Goal: Information Seeking & Learning: Learn about a topic

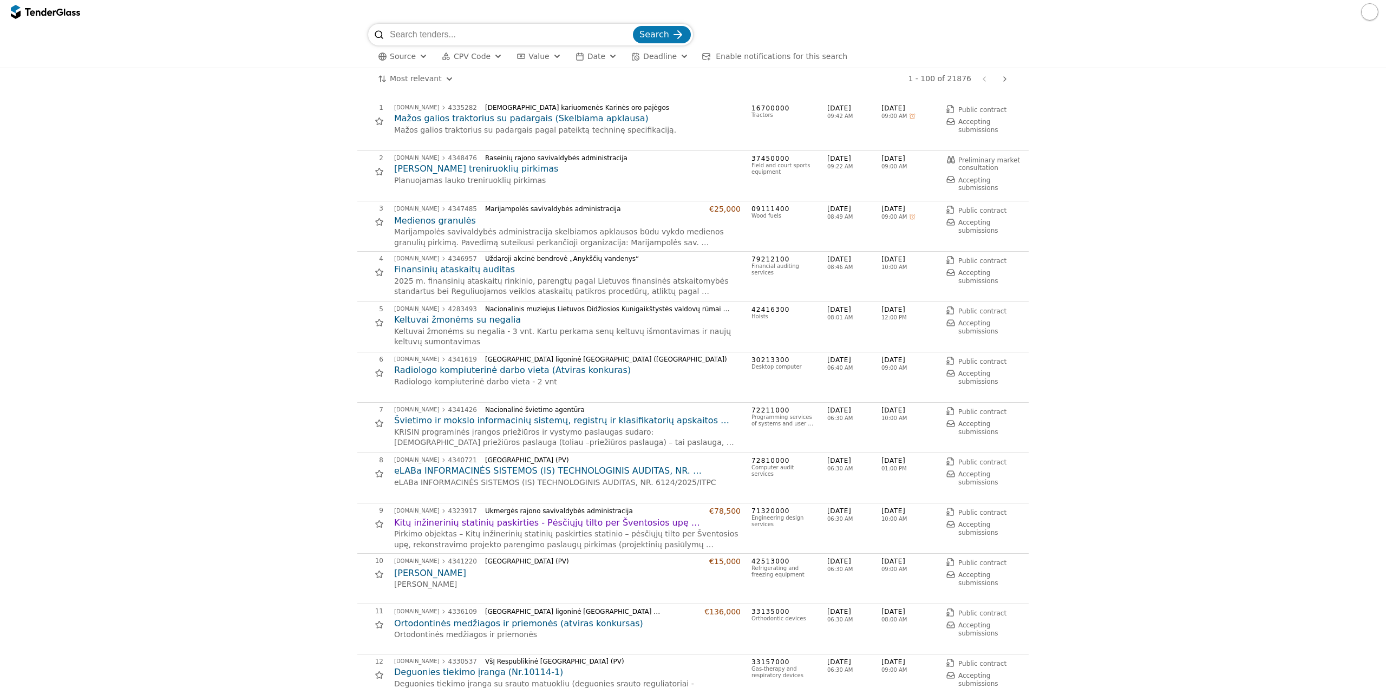
click at [465, 56] on span "CPV Code" at bounding box center [472, 56] width 37 height 9
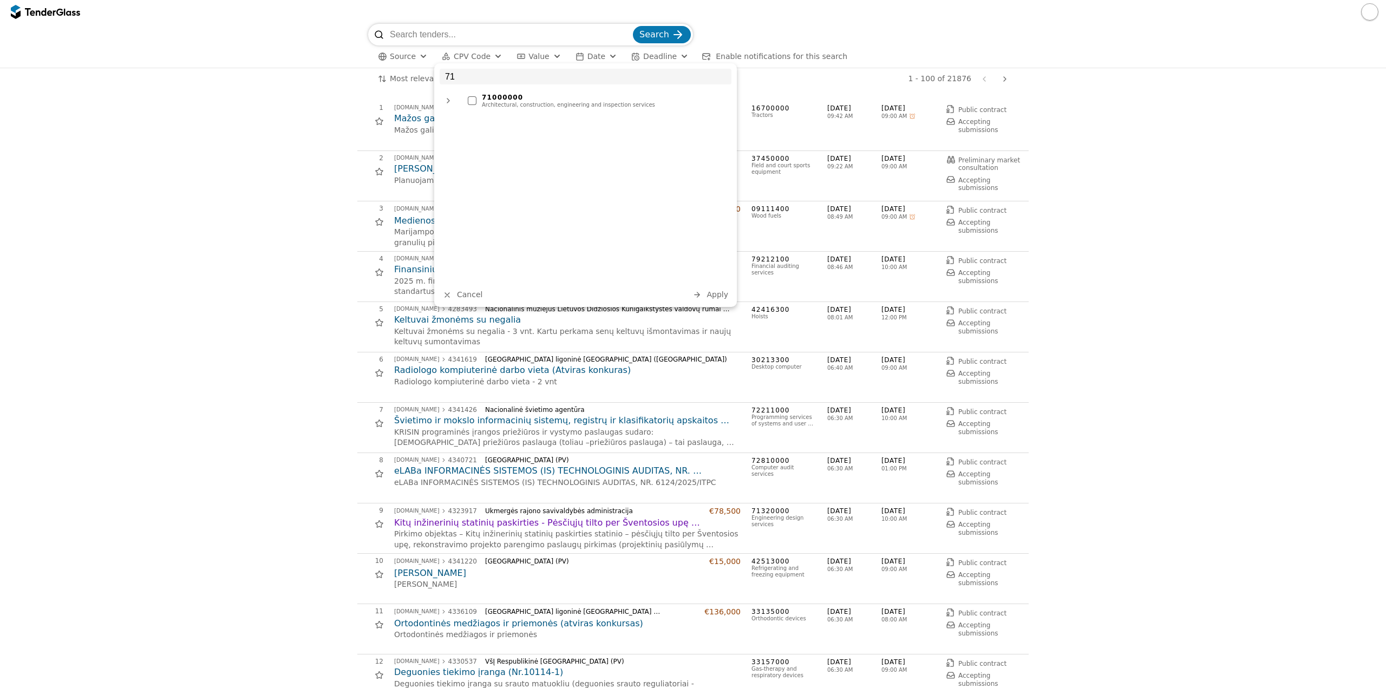
type input "71"
click at [518, 102] on div "Architectural, construction, engineering and inspection services" at bounding box center [604, 105] width 244 height 6
click at [712, 292] on span "Apply" at bounding box center [717, 294] width 22 height 9
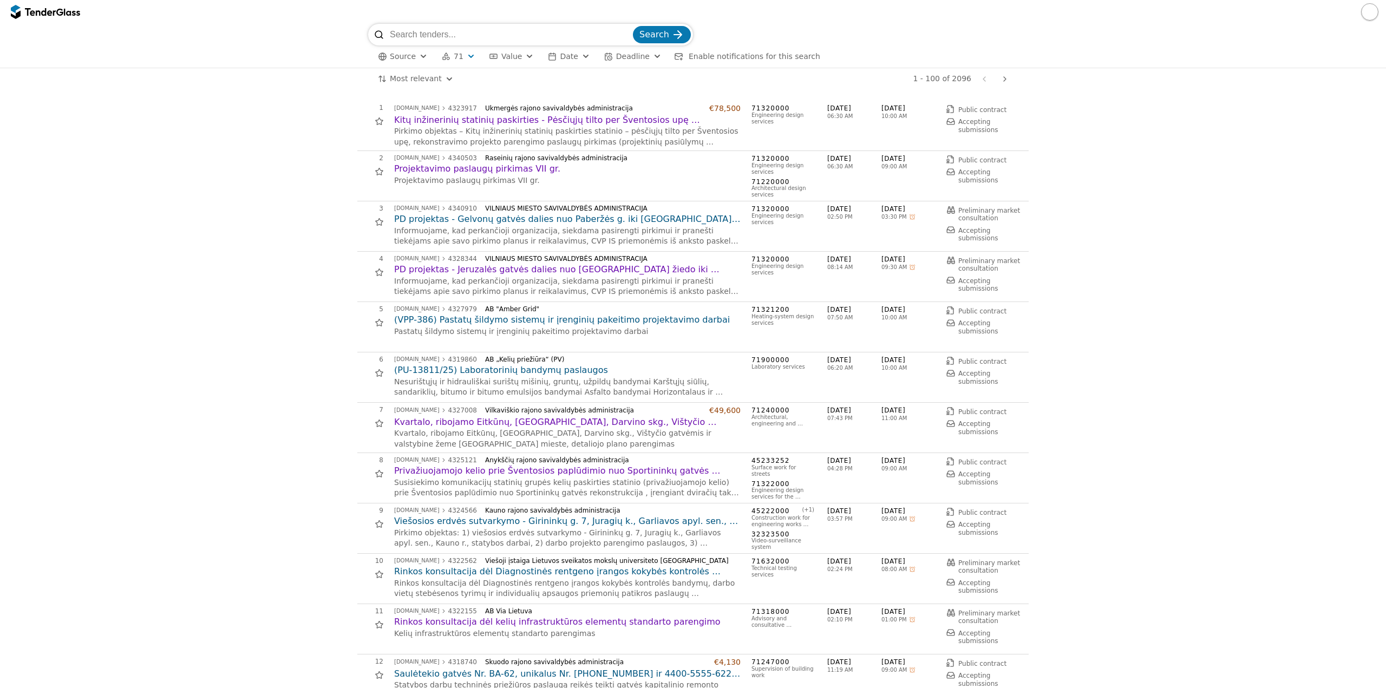
click at [459, 58] on button "71" at bounding box center [458, 57] width 42 height 14
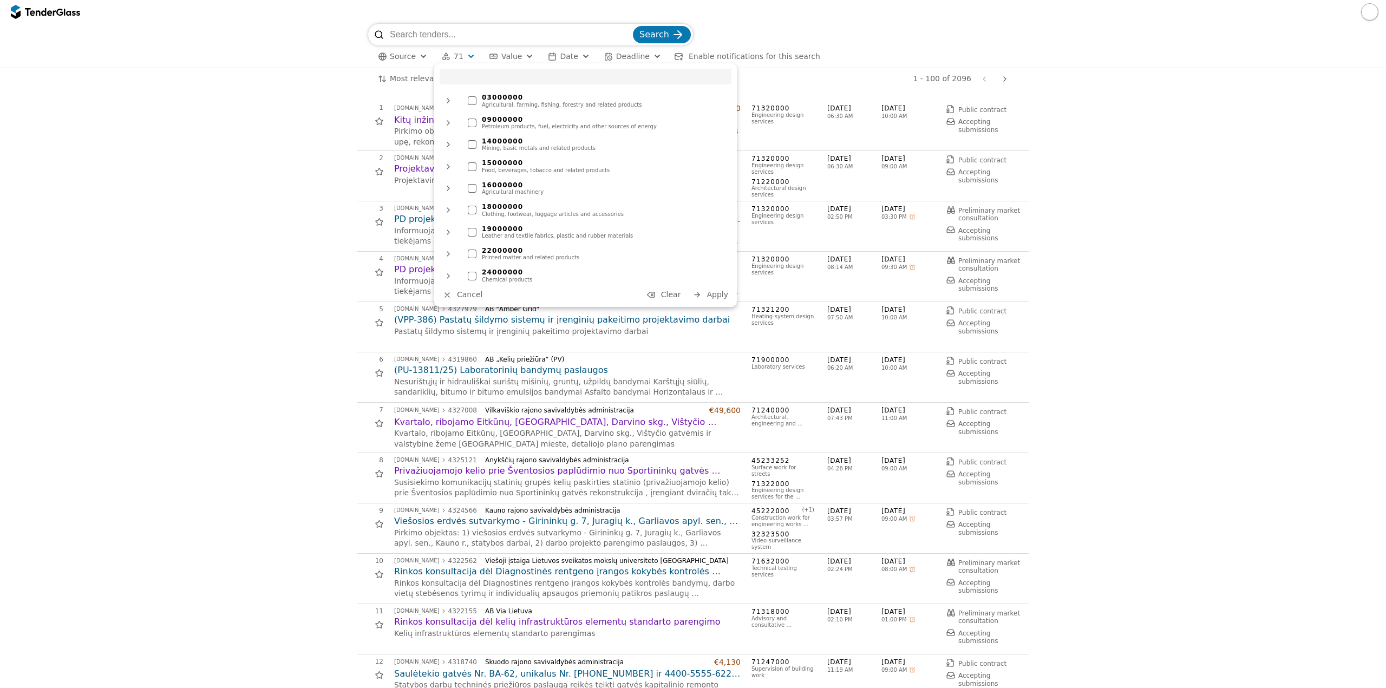
click at [461, 74] on input "search" at bounding box center [585, 77] width 292 height 16
click at [681, 298] on span "Clear" at bounding box center [671, 294] width 20 height 9
click at [507, 65] on div "03000000 Agricultural, farming, fishing, forestry and related products 09000000…" at bounding box center [585, 185] width 303 height 244
click at [511, 75] on input "search" at bounding box center [585, 77] width 292 height 16
type input "8"
